Goal: Transaction & Acquisition: Book appointment/travel/reservation

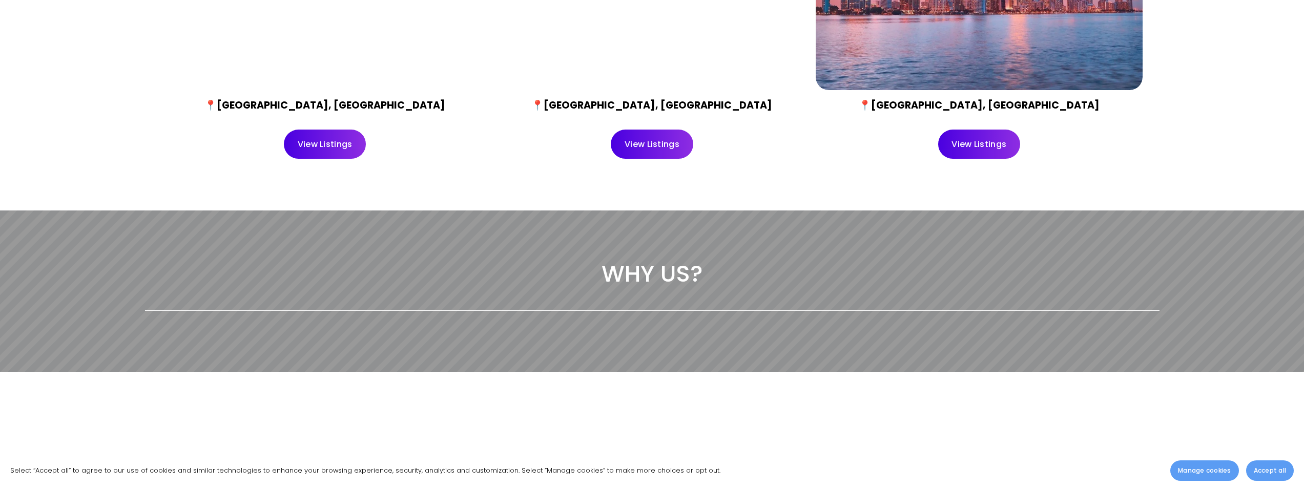
scroll to position [666, 0]
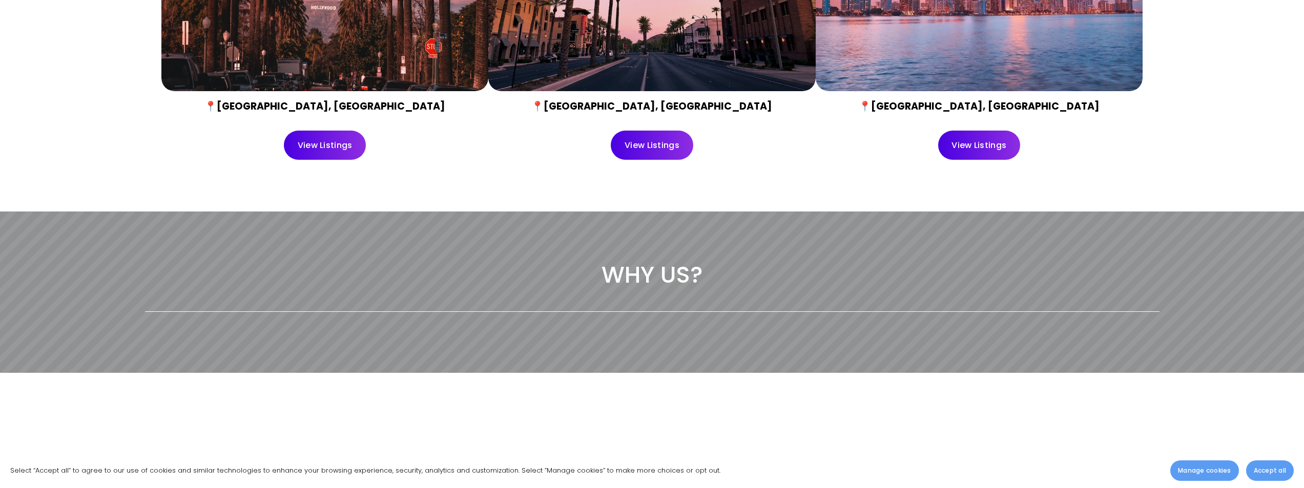
click at [667, 150] on link "View Listings" at bounding box center [652, 145] width 82 height 29
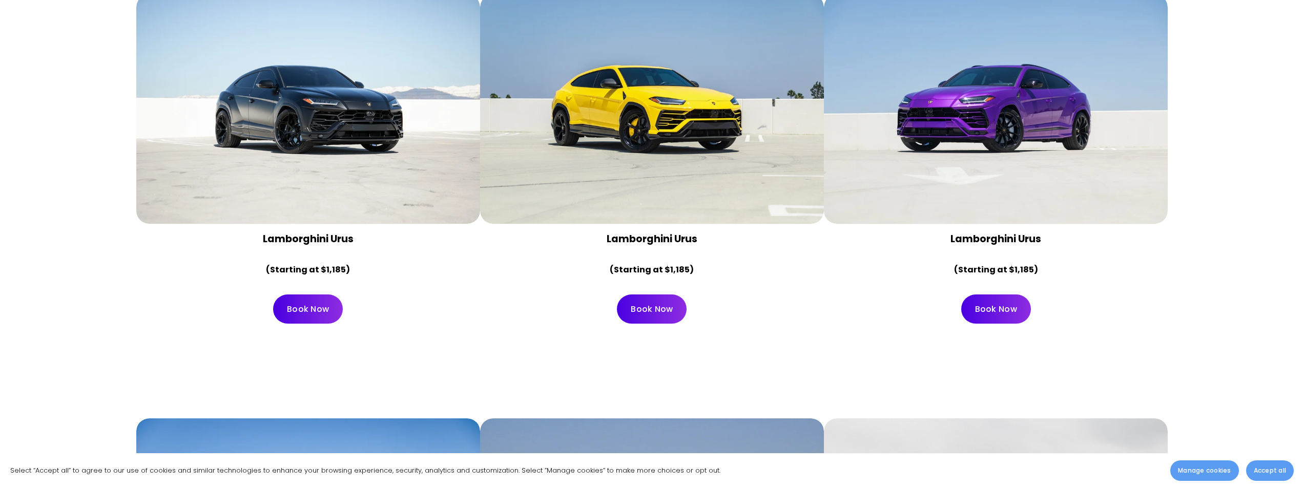
scroll to position [563, 0]
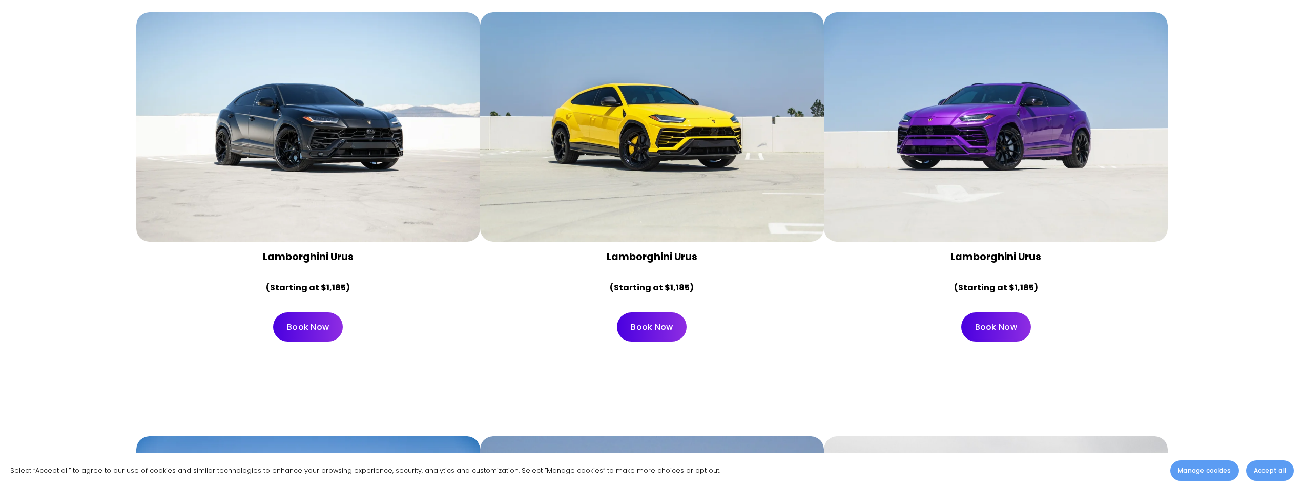
click at [312, 332] on link "Book Now" at bounding box center [308, 326] width 70 height 29
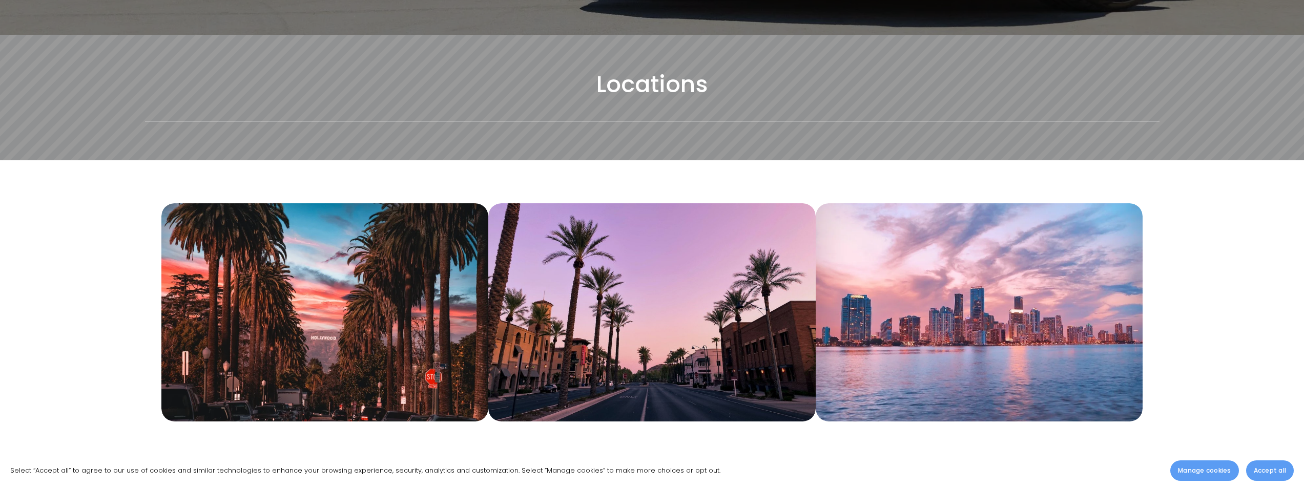
scroll to position [461, 0]
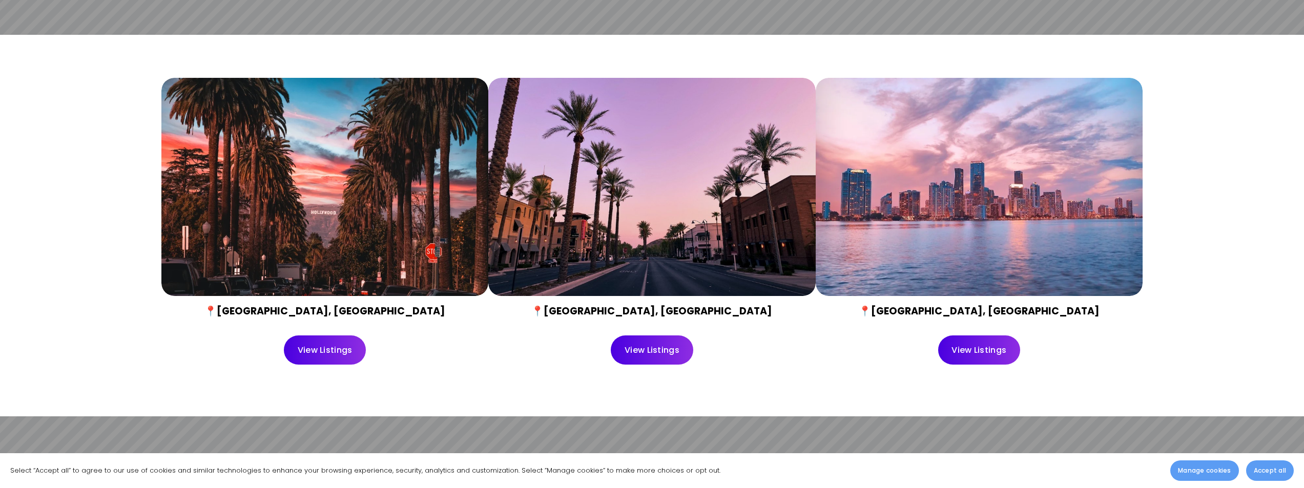
click at [665, 360] on link "View Listings" at bounding box center [652, 349] width 82 height 29
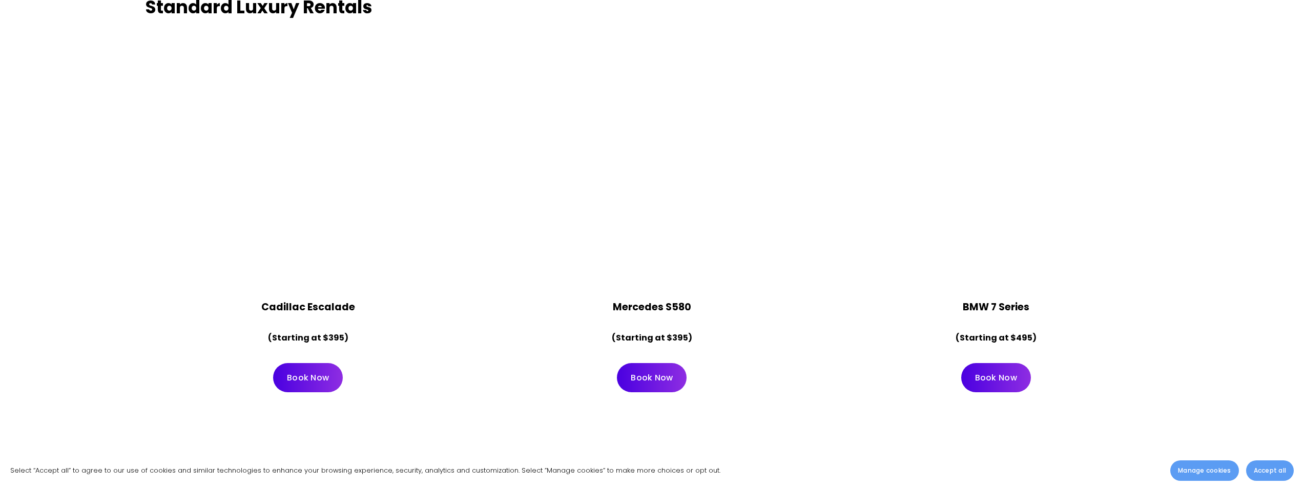
scroll to position [5378, 0]
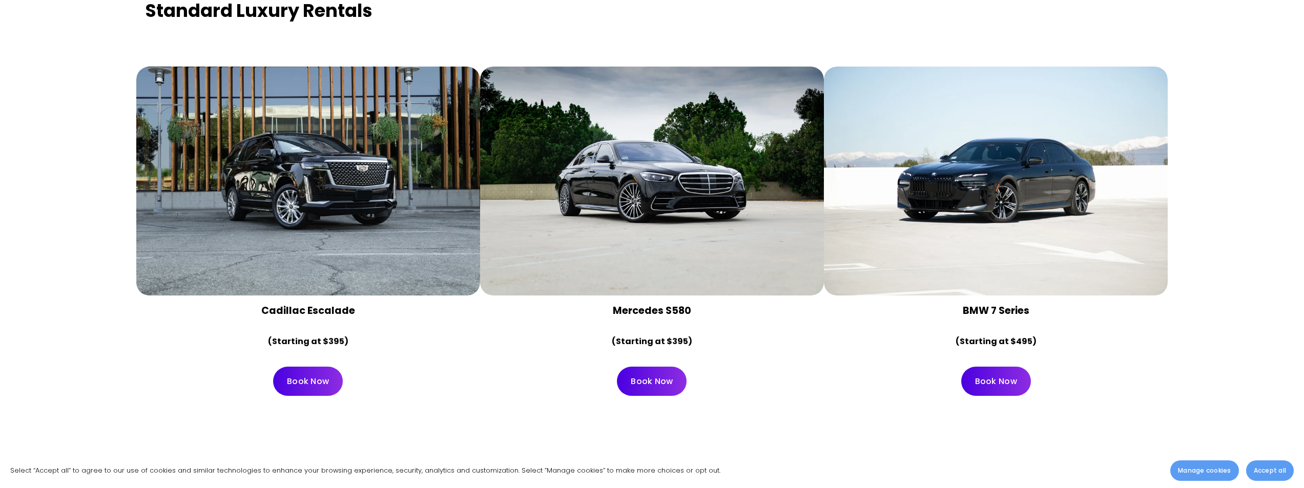
click at [699, 245] on div at bounding box center [652, 181] width 344 height 229
click at [670, 382] on link "Book Now" at bounding box center [652, 381] width 70 height 29
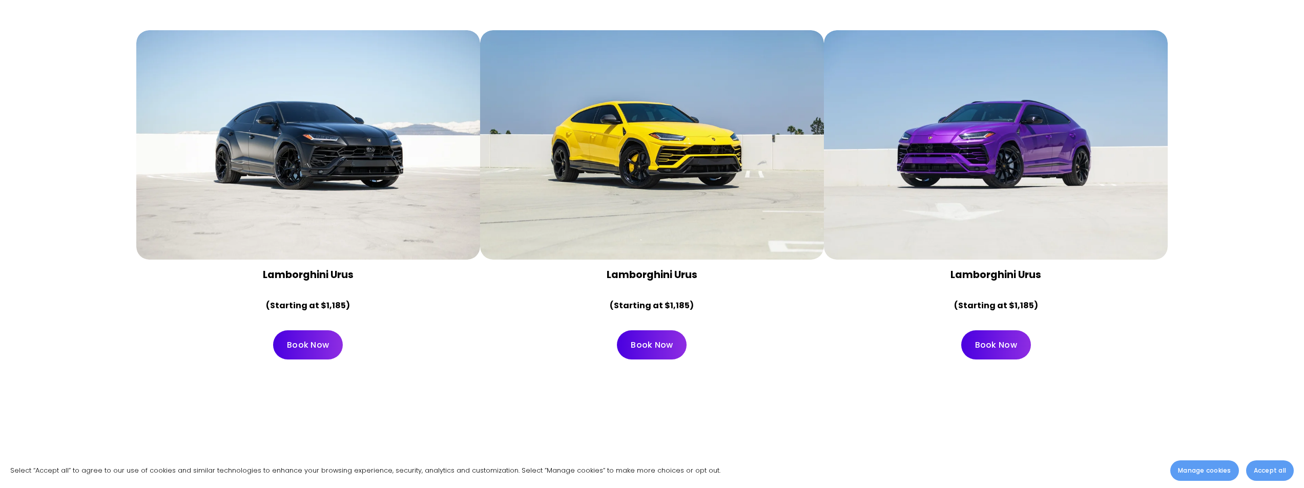
scroll to position [563, 0]
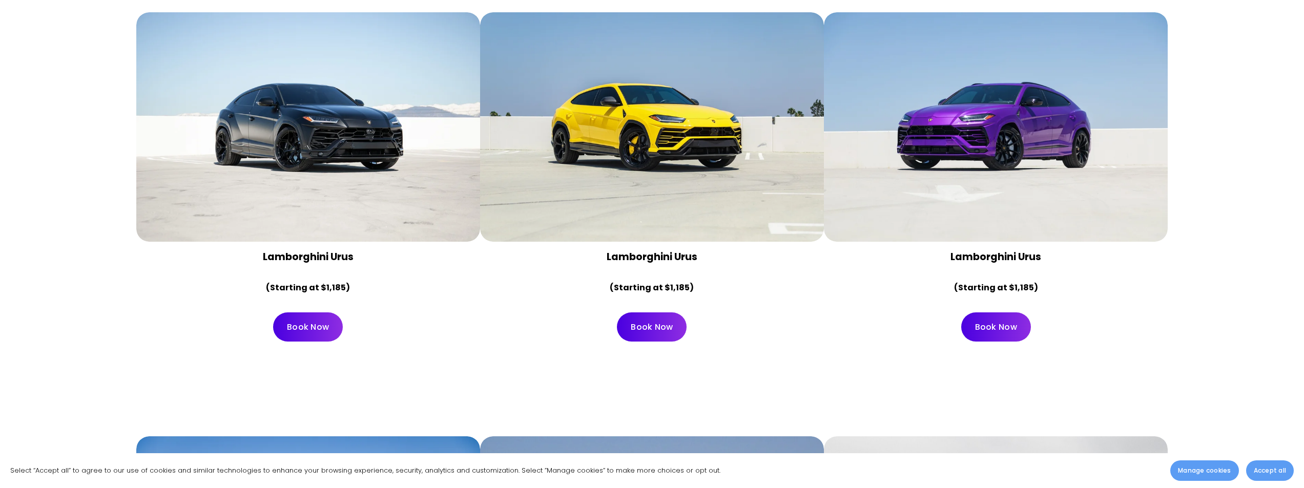
click at [312, 327] on link "Book Now" at bounding box center [308, 326] width 70 height 29
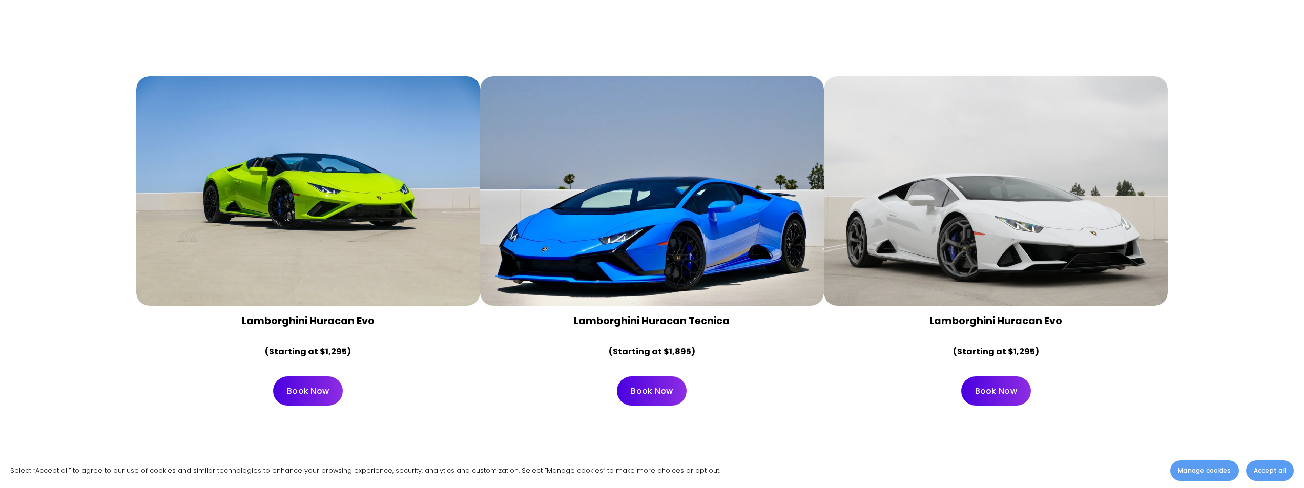
scroll to position [973, 0]
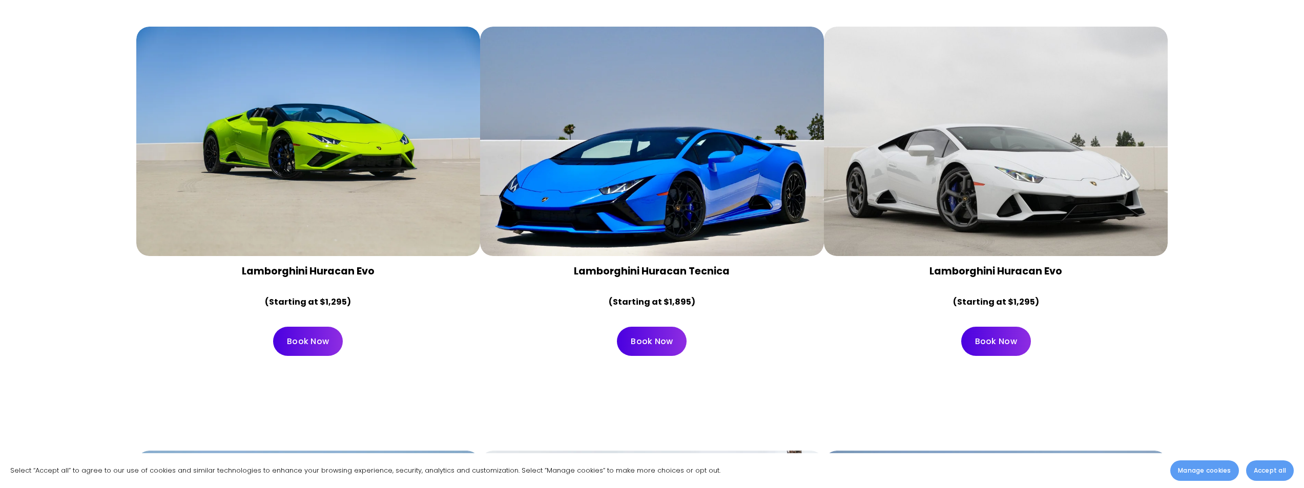
click at [299, 345] on link "Book Now" at bounding box center [308, 341] width 70 height 29
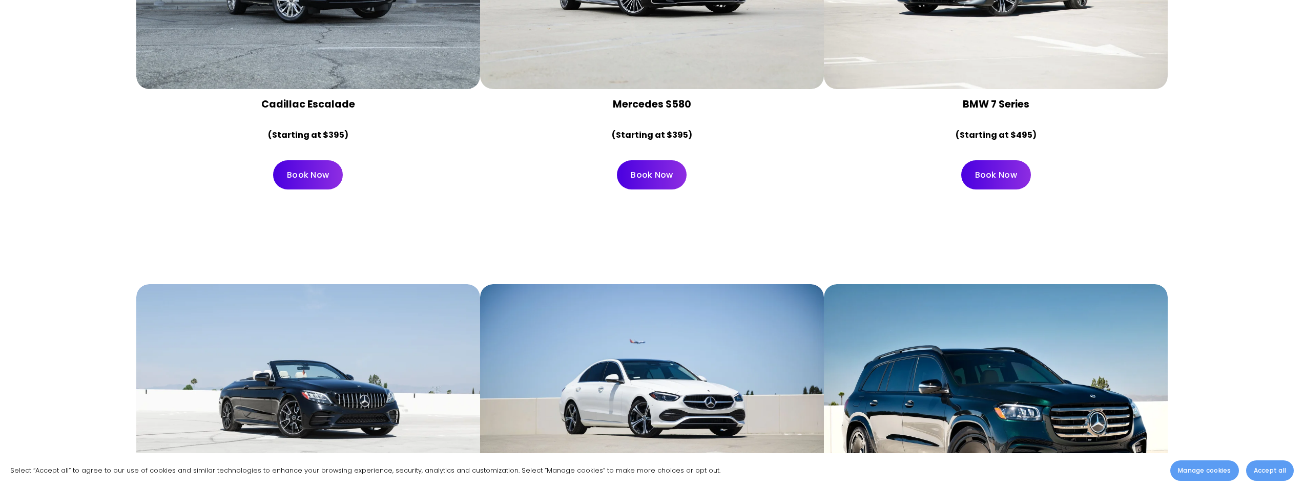
scroll to position [5387, 0]
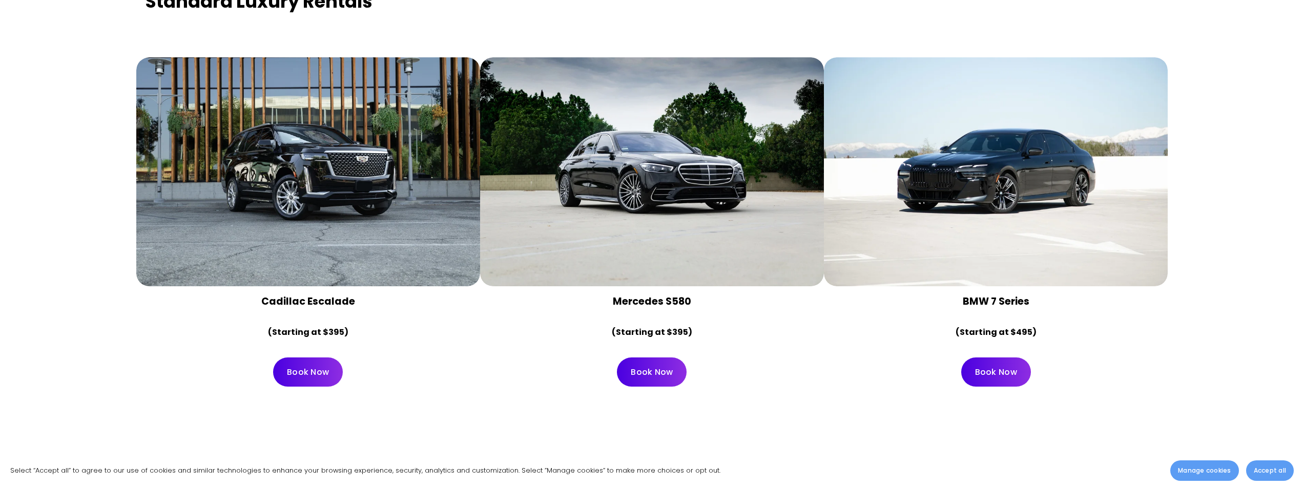
click at [674, 379] on link "Book Now" at bounding box center [652, 372] width 70 height 29
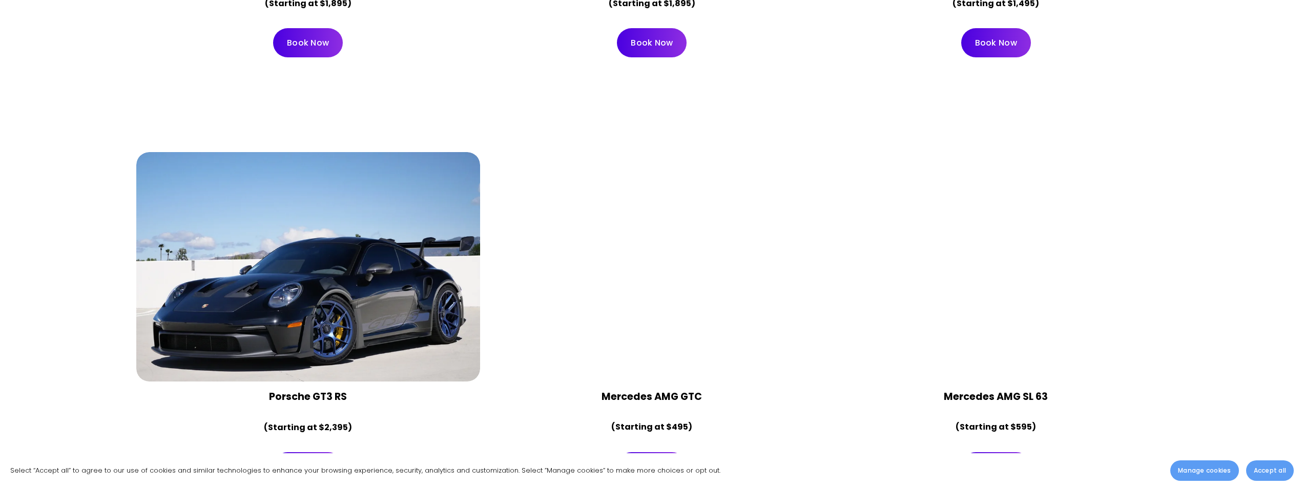
scroll to position [2171, 0]
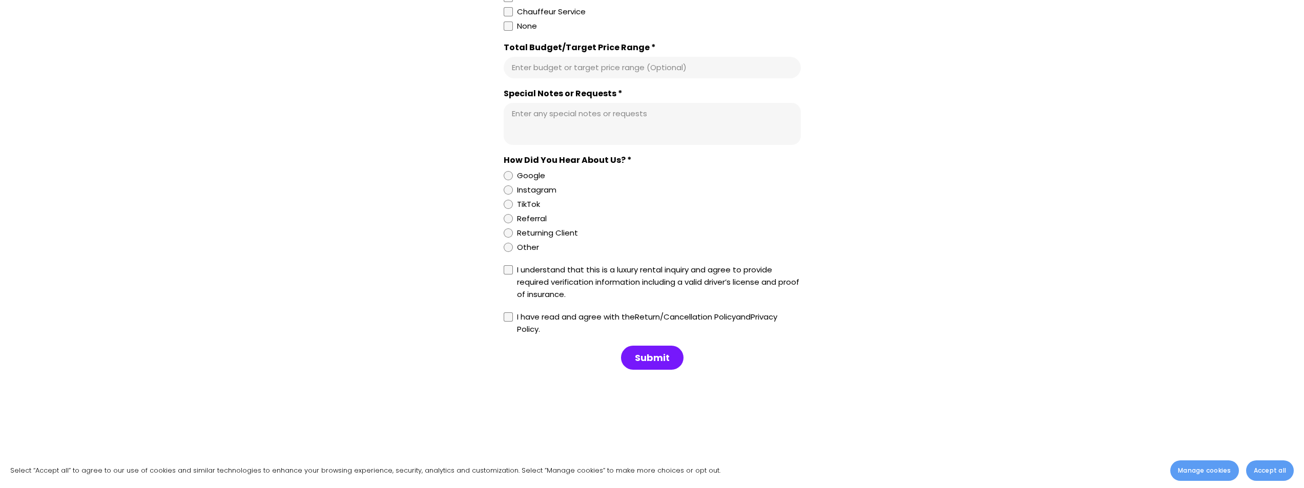
scroll to position [1076, 0]
